Goal: Navigation & Orientation: Find specific page/section

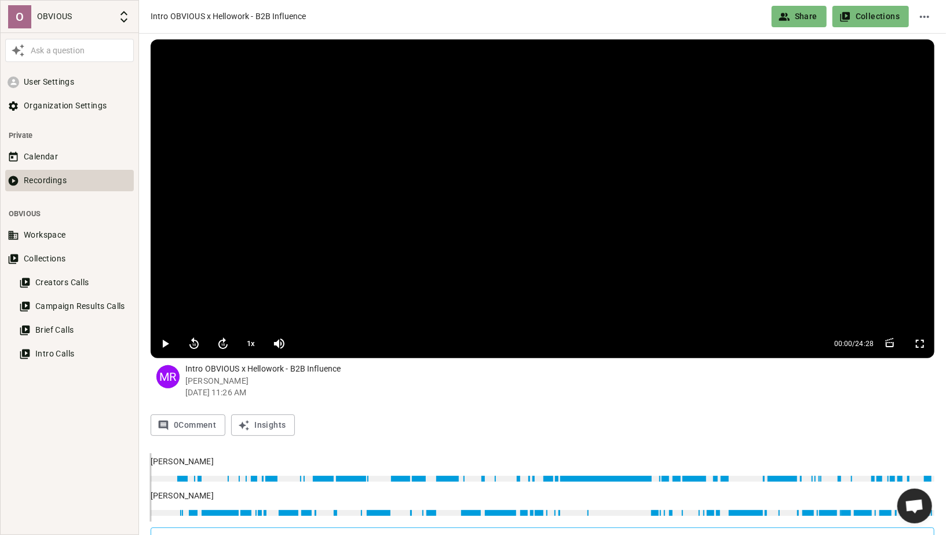
click at [52, 175] on button "Recordings" at bounding box center [69, 180] width 129 height 21
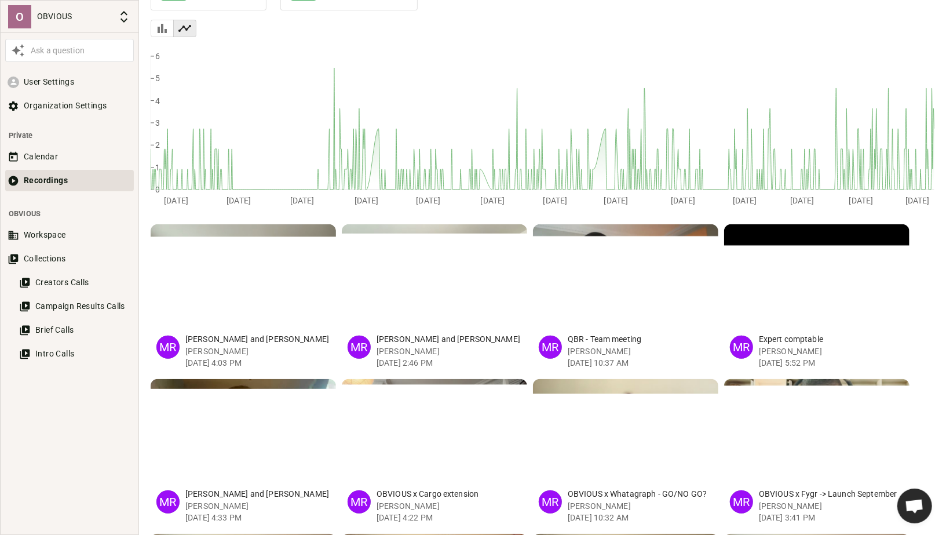
scroll to position [152, 0]
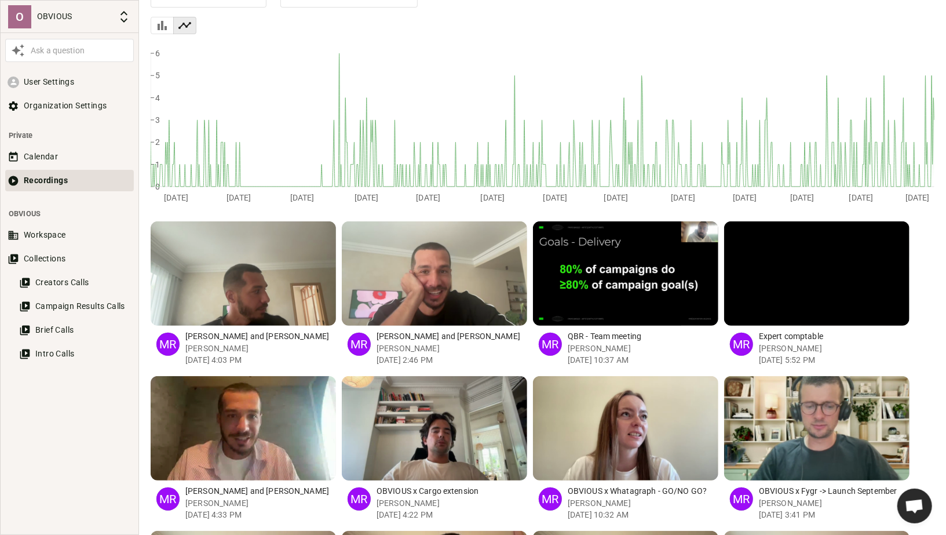
click at [600, 271] on div "button" at bounding box center [597, 273] width 11 height 104
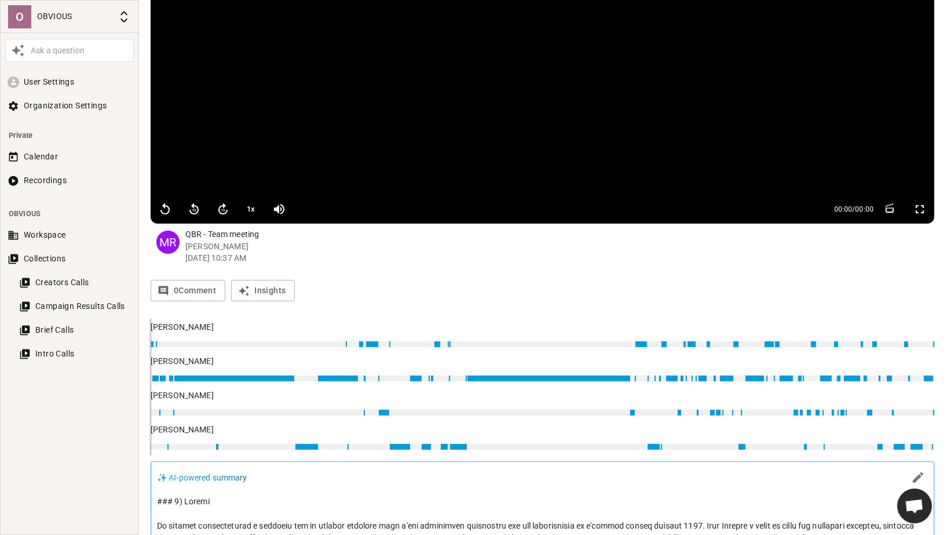
scroll to position [568, 0]
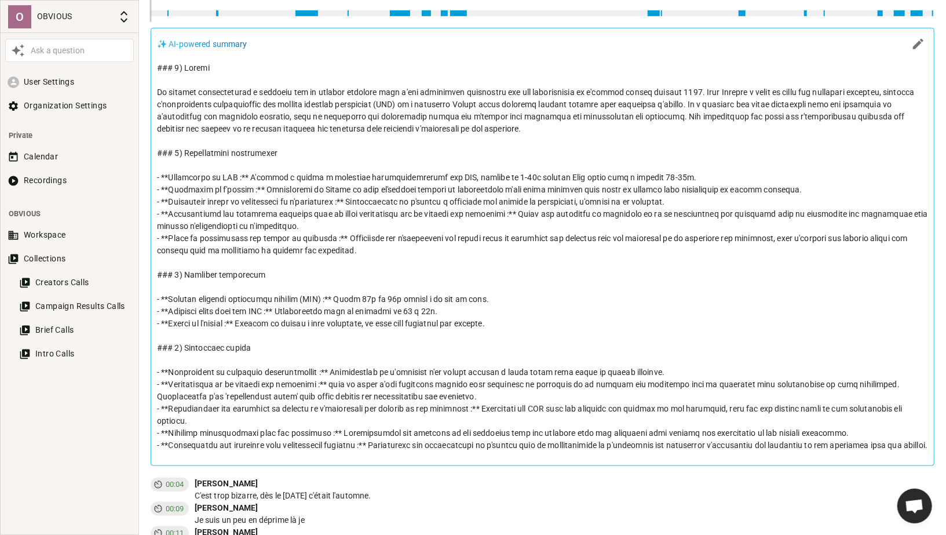
click at [413, 209] on p at bounding box center [542, 256] width 771 height 389
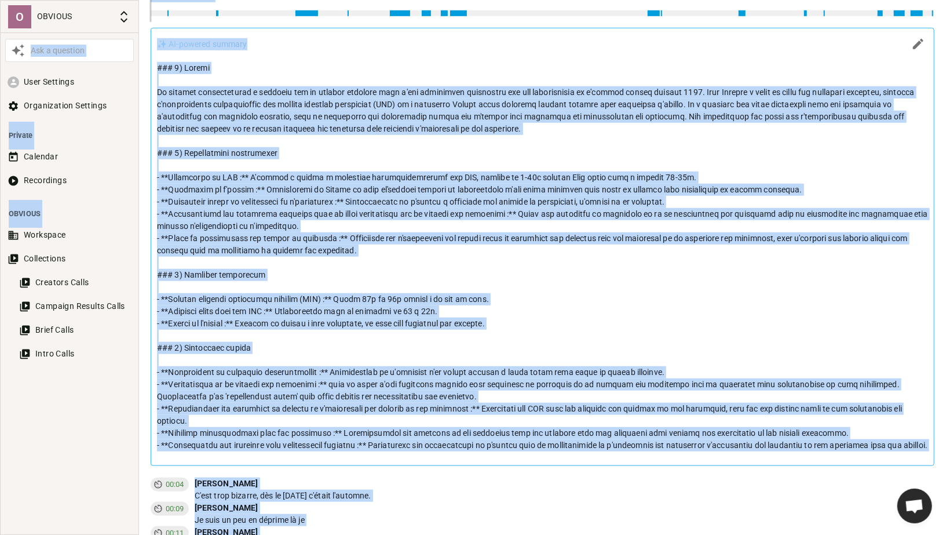
copy body "Lor i dolorsit Amet Consecte Adipiscingel Seddoeiu Tempori Utlabore Etdolorema …"
